Goal: Task Accomplishment & Management: Manage account settings

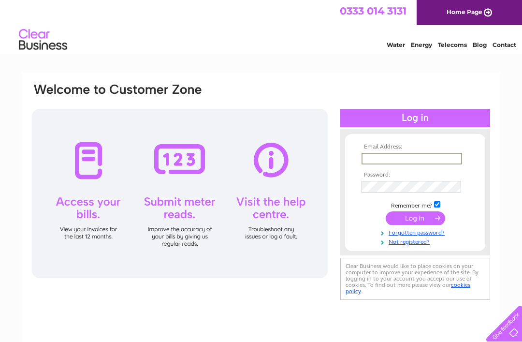
type input "Lynnsemple@hotmail.com"
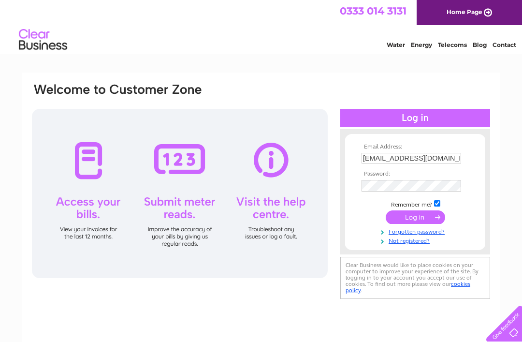
click at [415, 219] on input "submit" at bounding box center [415, 217] width 59 height 14
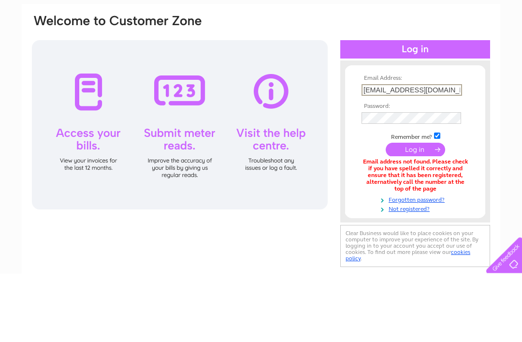
scroll to position [69, 0]
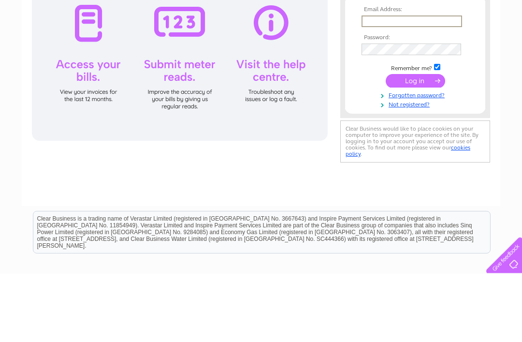
type input "[EMAIL_ADDRESS][DOMAIN_NAME]"
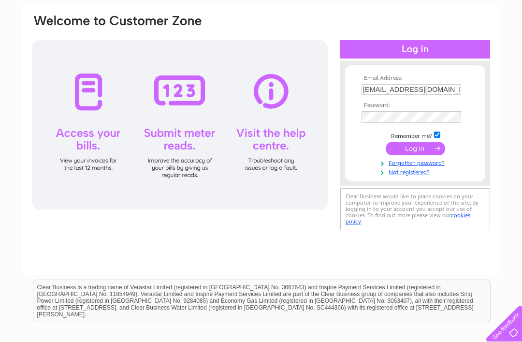
click at [421, 153] on input "submit" at bounding box center [415, 149] width 59 height 14
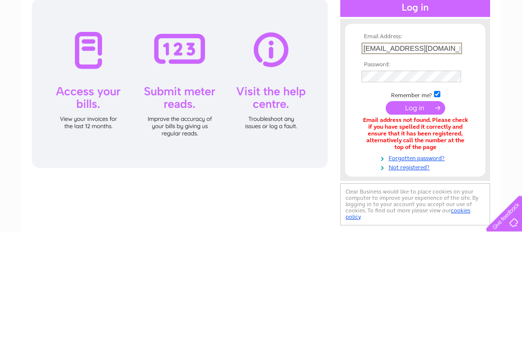
click at [414, 170] on div "Email Address: Lynnsemple@hotmail.com Password:" at bounding box center [415, 210] width 150 height 162
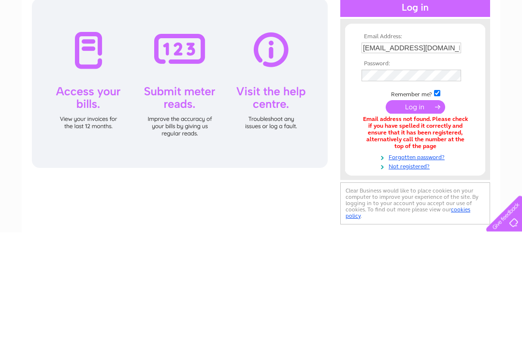
scroll to position [110, 0]
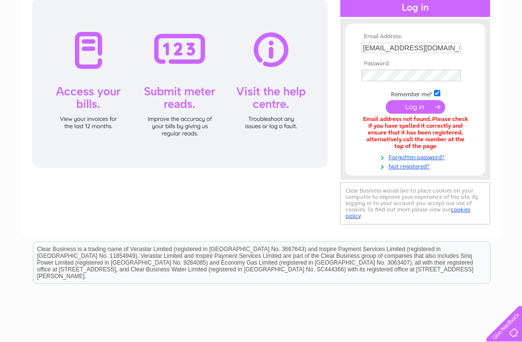
click at [411, 167] on link "Not registered?" at bounding box center [417, 165] width 110 height 9
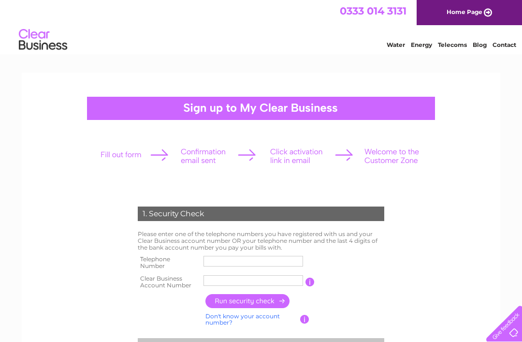
click at [380, 107] on div at bounding box center [261, 108] width 348 height 23
click at [267, 256] on input "text" at bounding box center [254, 261] width 100 height 11
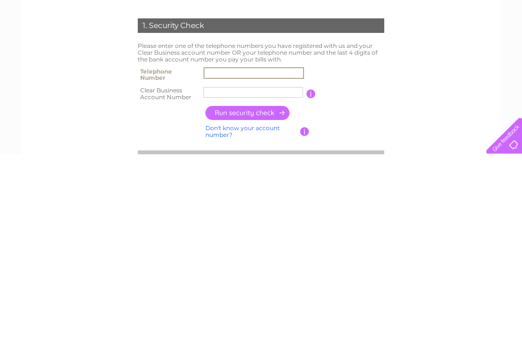
type input "07773370373"
type input "Cb971677"
click at [262, 294] on input "button" at bounding box center [247, 301] width 85 height 14
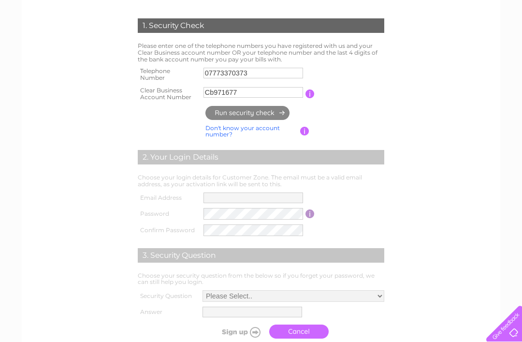
type input "ly********@ho*********"
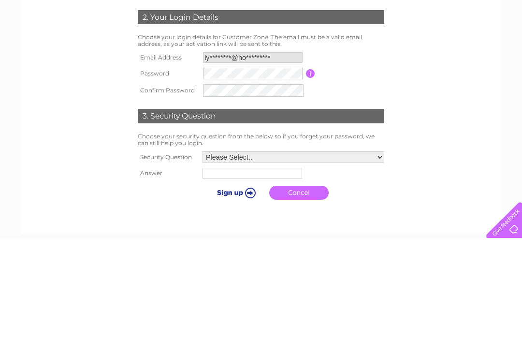
scroll to position [292, 0]
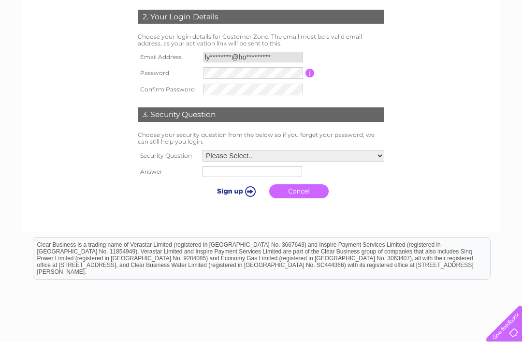
click at [368, 159] on select "Please Select.. In what town or city was your first job? In what town or city d…" at bounding box center [294, 156] width 182 height 12
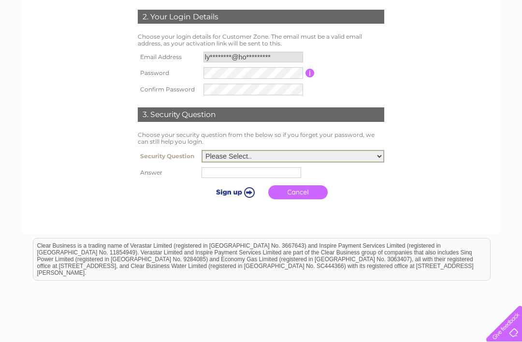
select select "5"
click at [246, 170] on input "text" at bounding box center [252, 172] width 100 height 11
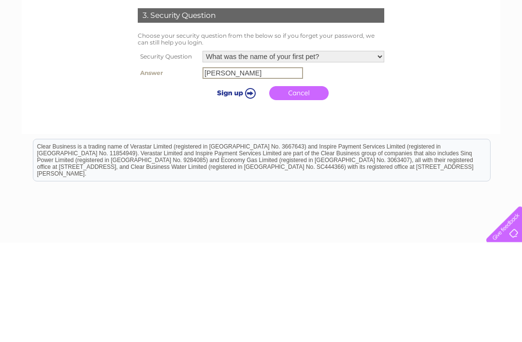
scroll to position [354, 0]
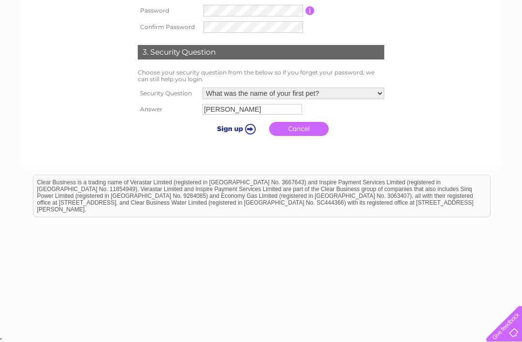
type input "Blair"
click at [230, 130] on input "submit" at bounding box center [234, 129] width 59 height 14
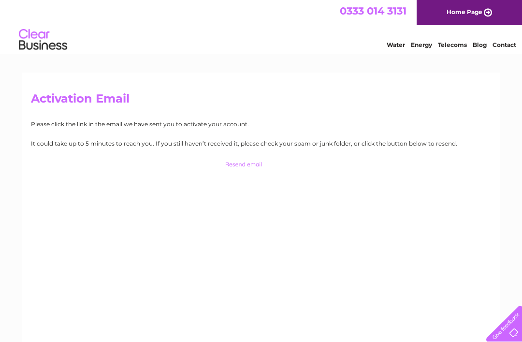
click at [248, 165] on input "button" at bounding box center [261, 165] width 95 height 14
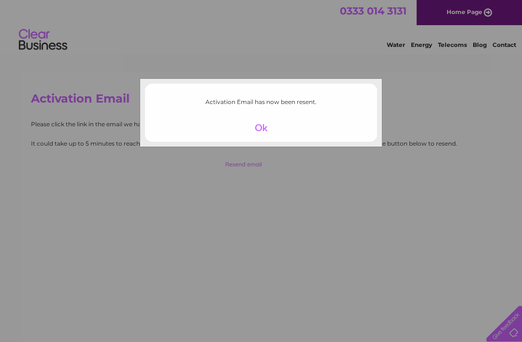
click at [257, 127] on div at bounding box center [261, 128] width 59 height 14
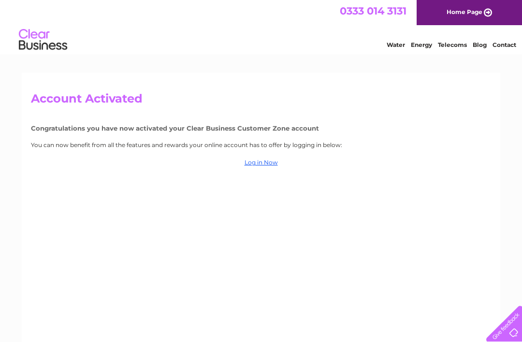
click at [267, 164] on link "Log in Now" at bounding box center [261, 162] width 33 height 7
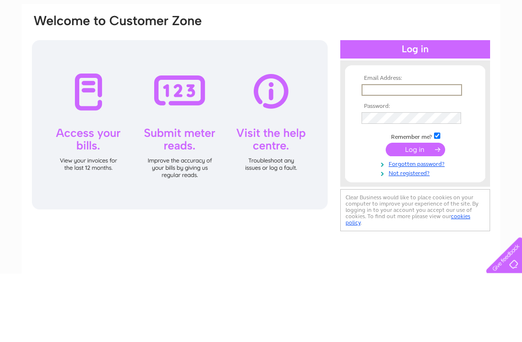
scroll to position [69, 0]
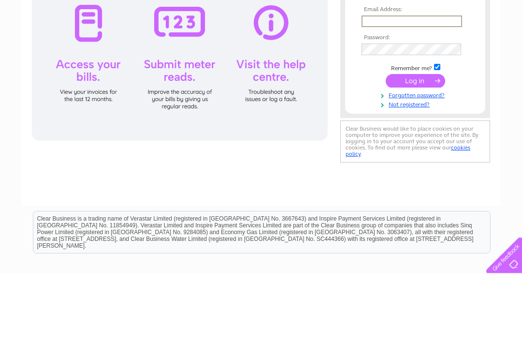
type input "ly********@ho*********"
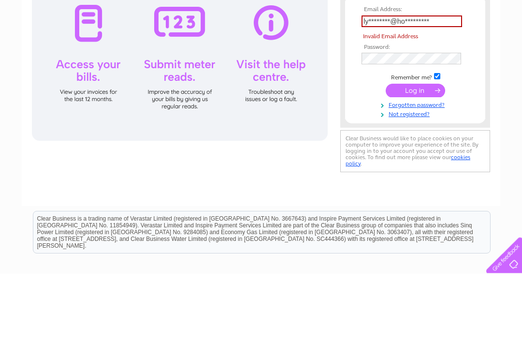
click at [415, 160] on input "submit" at bounding box center [415, 159] width 59 height 14
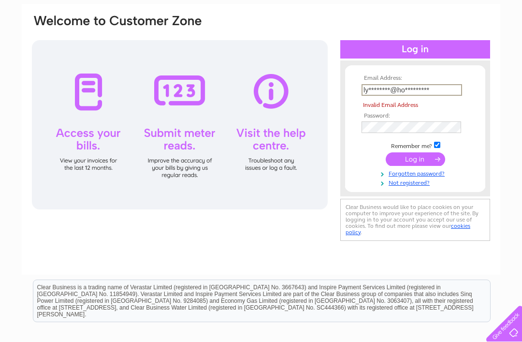
click at [447, 55] on div at bounding box center [415, 49] width 150 height 18
click at [437, 46] on div at bounding box center [415, 49] width 150 height 18
click at [415, 159] on input "submit" at bounding box center [415, 159] width 59 height 14
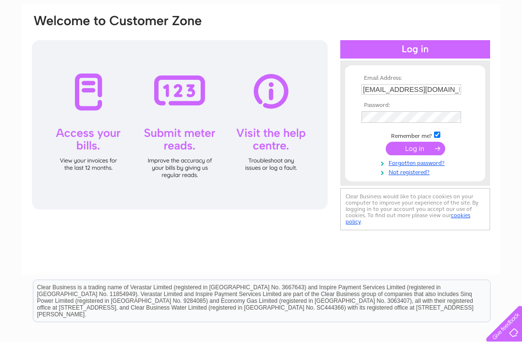
type input "[EMAIL_ADDRESS][DOMAIN_NAME]"
click at [414, 152] on input "submit" at bounding box center [415, 149] width 59 height 14
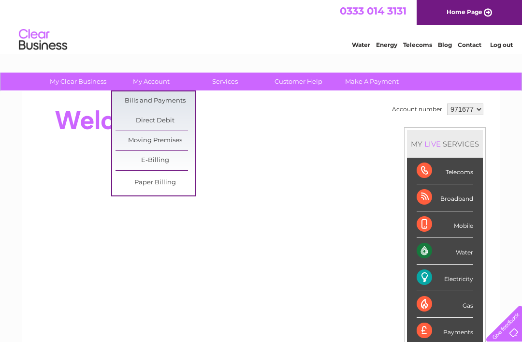
click at [177, 161] on link "E-Billing" at bounding box center [156, 160] width 80 height 19
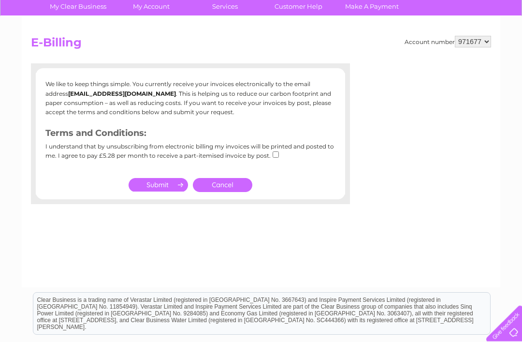
scroll to position [75, 0]
